Goal: Find specific page/section: Find specific page/section

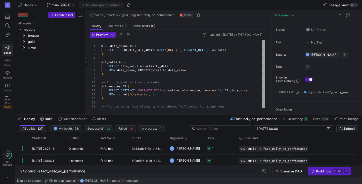
scroll to position [0, 26]
click at [29, 72] on div "All assets models bronze gold silver" at bounding box center [50, 66] width 66 height 92
